Goal: Information Seeking & Learning: Learn about a topic

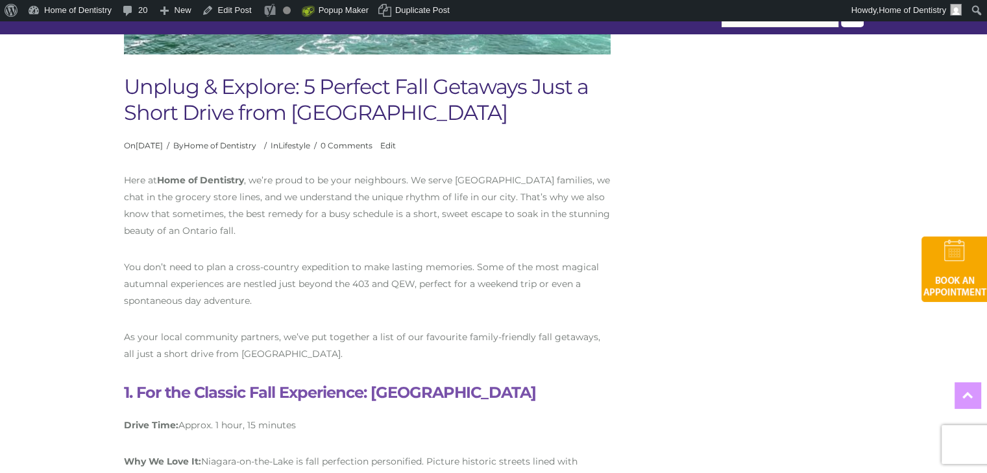
scroll to position [577, 0]
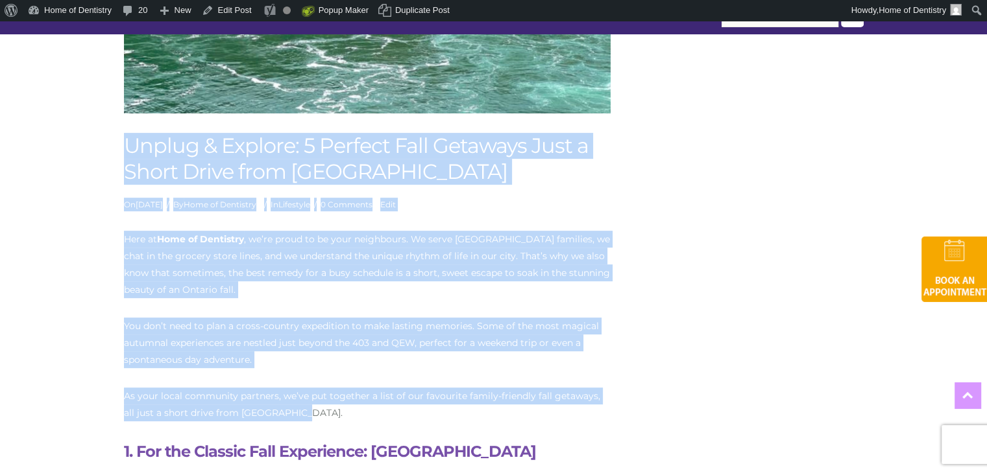
drag, startPoint x: 319, startPoint y: 414, endPoint x: 125, endPoint y: 154, distance: 324.4
copy div "Unplug & Explore: 5 Perfect Fall Getaways Just a Short Drive from Mississauga O…"
click at [354, 331] on p "You don’t need to plan a cross-country expedition to make lasting memories. Som…" at bounding box center [367, 343] width 486 height 51
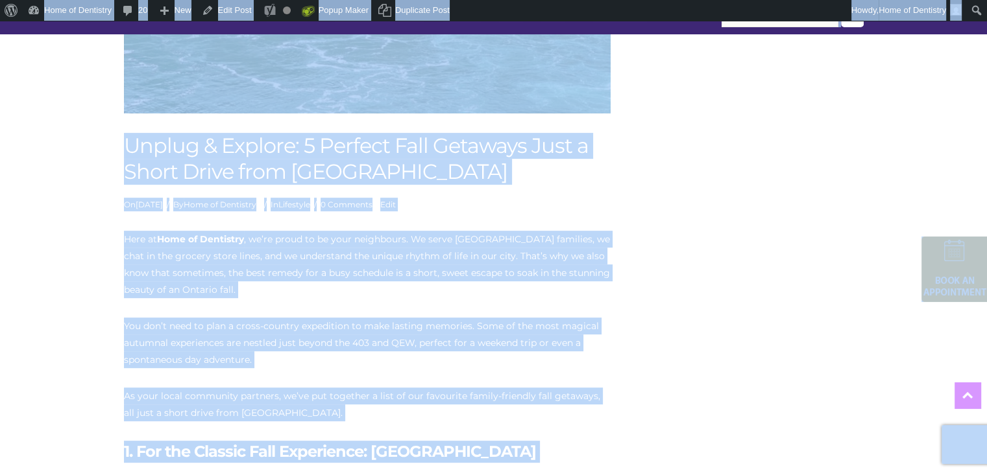
click at [128, 149] on h1 "Unplug & Explore: 5 Perfect Fall Getaways Just a Short Drive from Mississauga" at bounding box center [367, 159] width 486 height 52
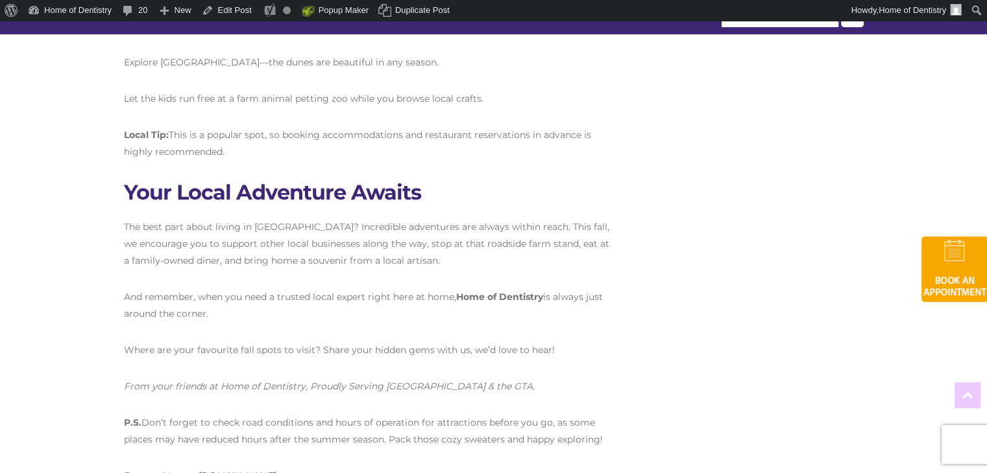
scroll to position [2591, 0]
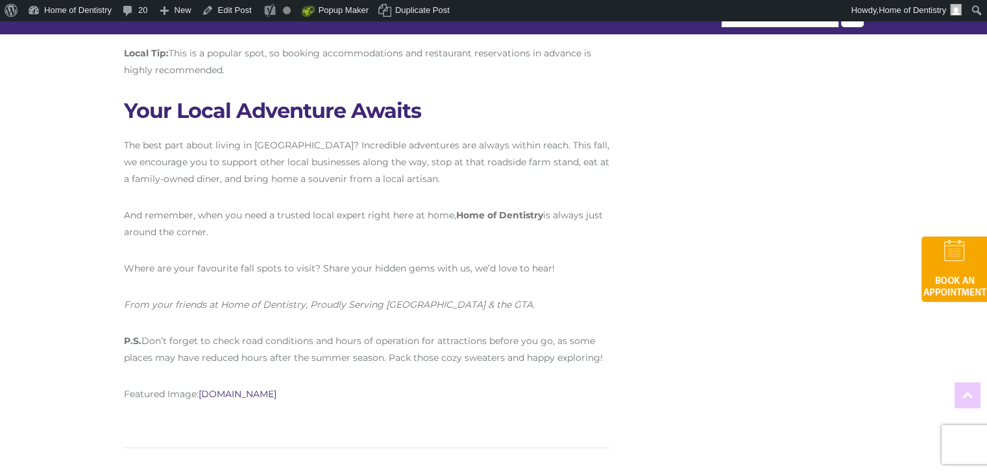
drag, startPoint x: 128, startPoint y: 149, endPoint x: 423, endPoint y: 342, distance: 352.4
copy div "Unplug & Explore: 5 Perfect Fall Getaways Just a Short Drive from Mississauga O…"
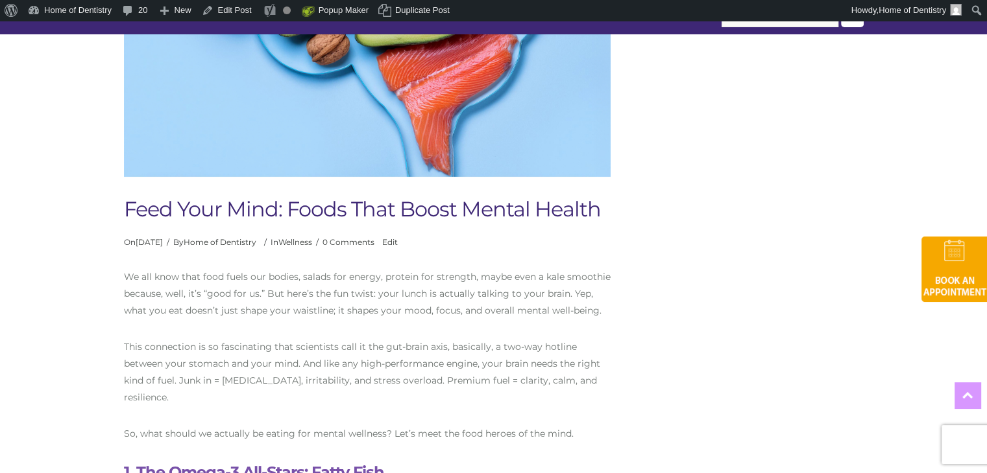
scroll to position [528, 0]
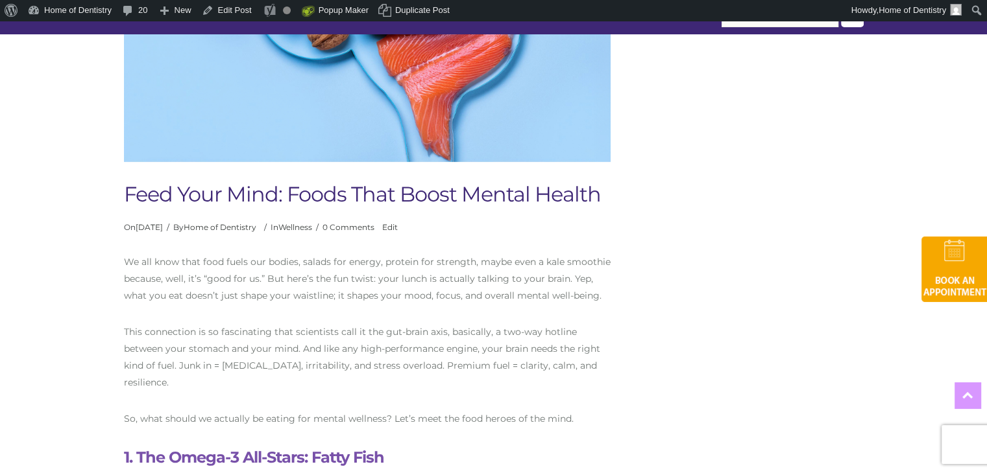
drag, startPoint x: 579, startPoint y: 394, endPoint x: 574, endPoint y: 403, distance: 10.2
click at [574, 411] on p "So, what should we actually be eating for mental wellness? Let’s meet the food …" at bounding box center [367, 419] width 486 height 17
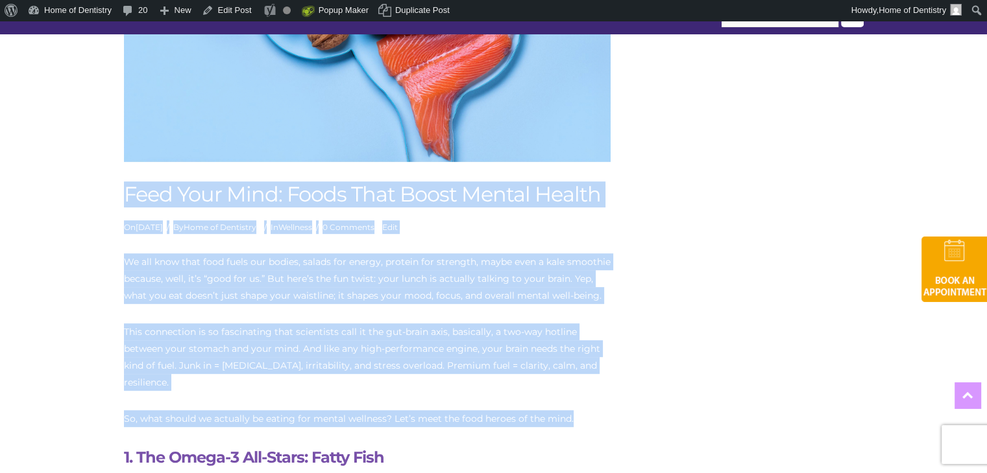
drag, startPoint x: 574, startPoint y: 403, endPoint x: 128, endPoint y: 191, distance: 493.5
copy div "Feed Your Mind: Foods That Boost Mental Health On September 2, 2025 September 2…"
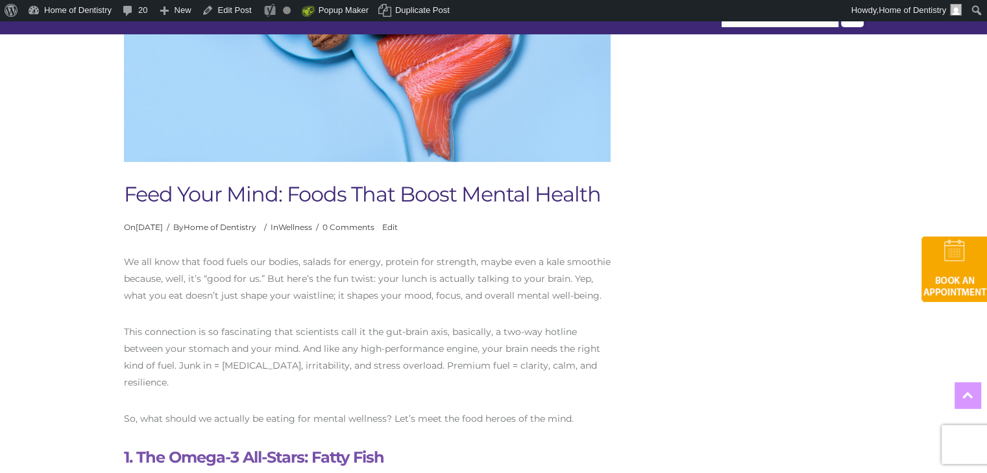
drag, startPoint x: 120, startPoint y: 194, endPoint x: 129, endPoint y: 194, distance: 9.1
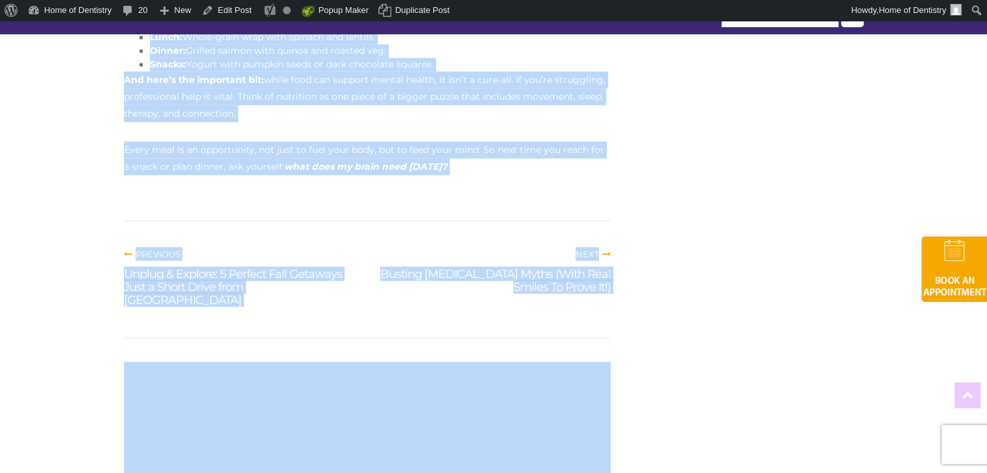
scroll to position [2286, 0]
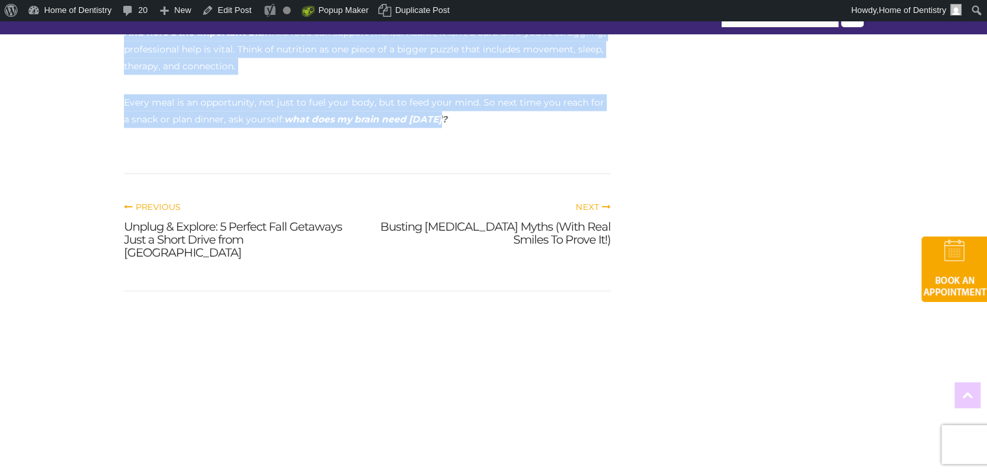
drag, startPoint x: 129, startPoint y: 194, endPoint x: 449, endPoint y: 73, distance: 341.8
copy div "Feed Your Mind: Foods That Boost Mental Health On September 2, 2025 September 2…"
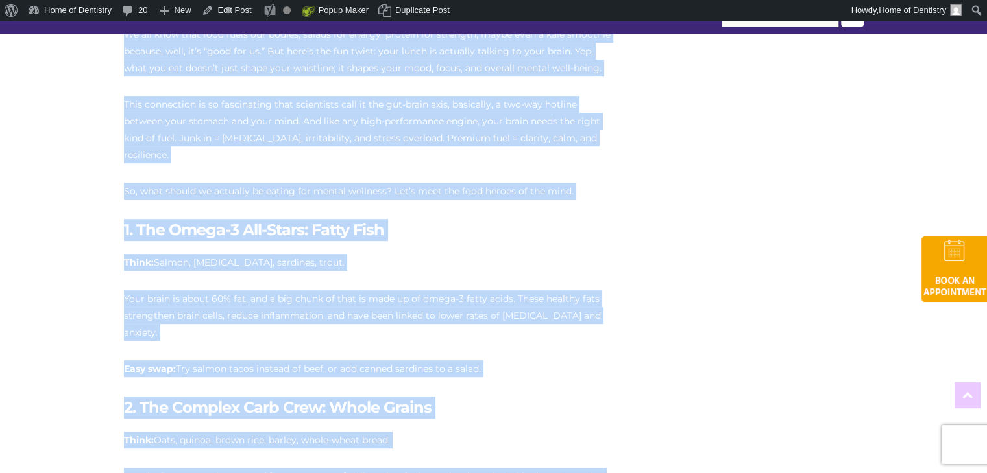
scroll to position [498, 0]
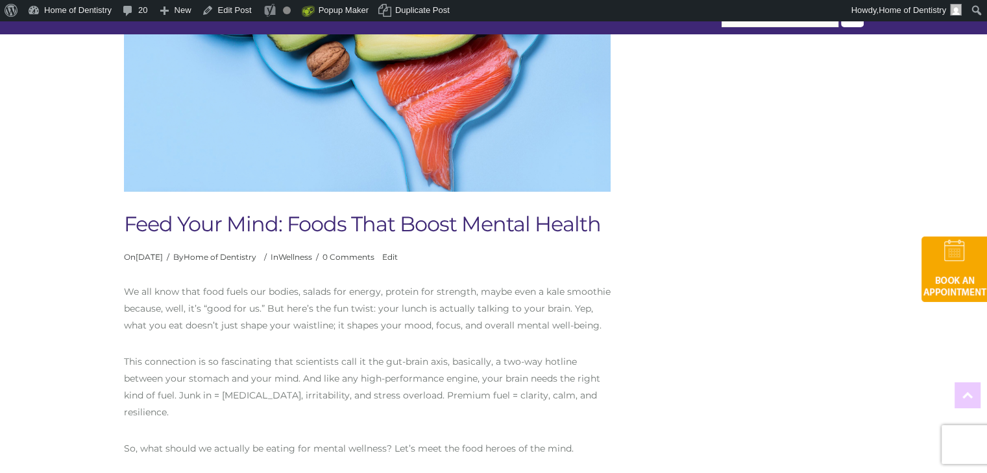
click at [524, 211] on h1 "Feed Your Mind: Foods That Boost Mental Health" at bounding box center [367, 224] width 486 height 26
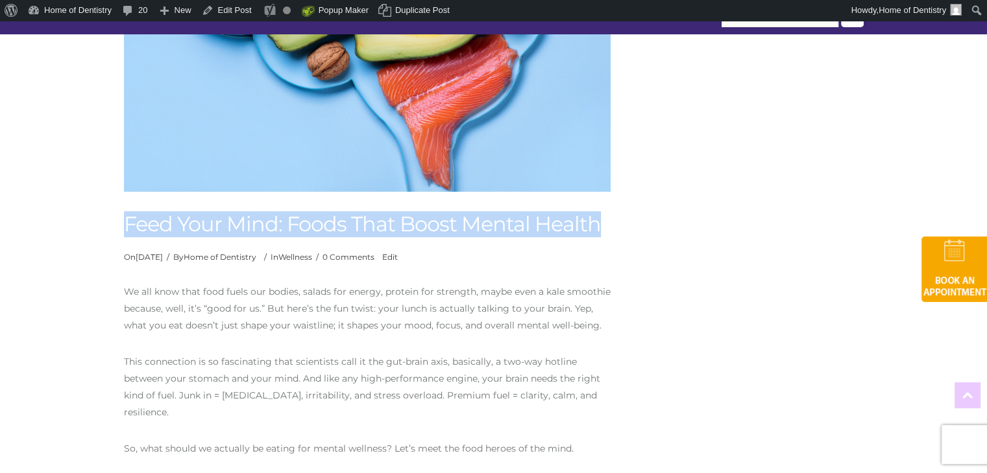
click at [524, 211] on h1 "Feed Your Mind: Foods That Boost Mental Health" at bounding box center [367, 224] width 486 height 26
copy div "Feed Your Mind: Foods That Boost Mental Health"
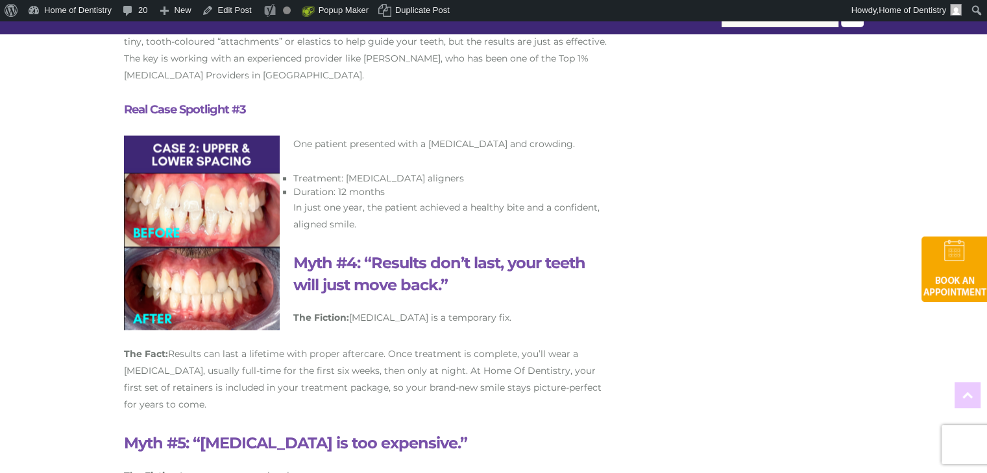
scroll to position [1766, 0]
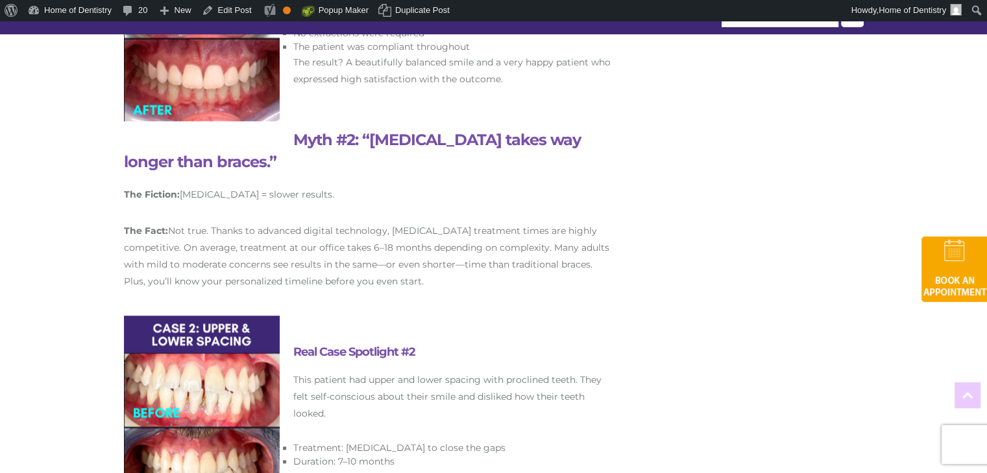
scroll to position [1212, 0]
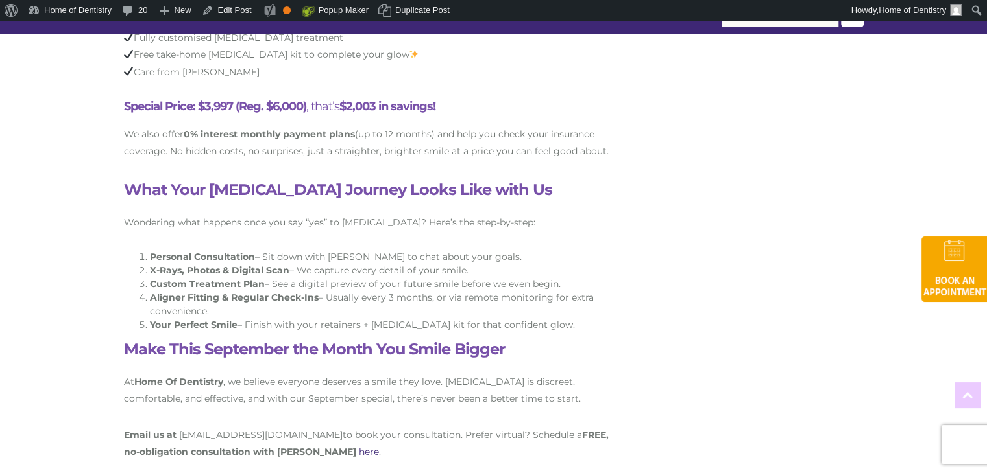
scroll to position [2395, 0]
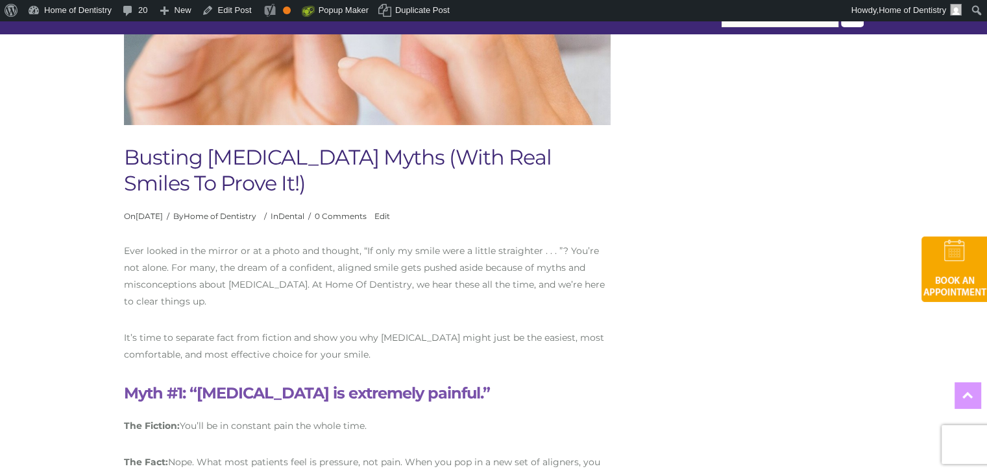
scroll to position [725, 0]
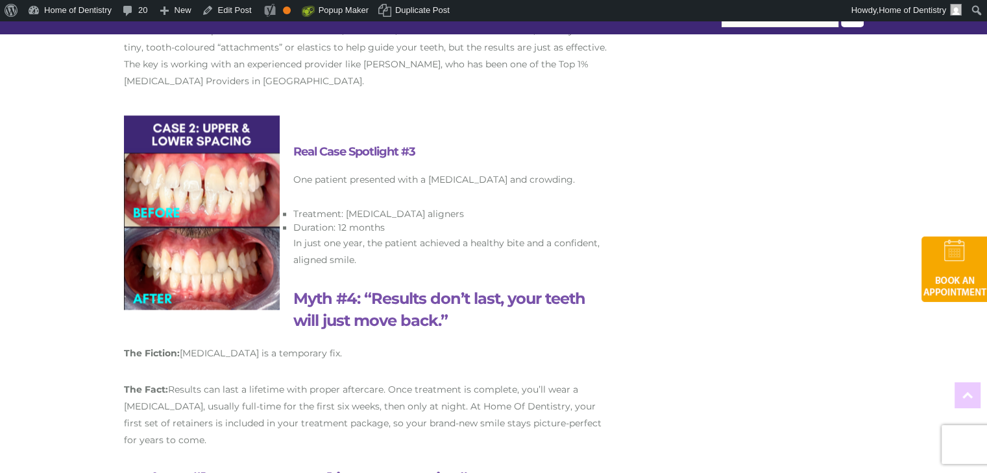
scroll to position [1837, 0]
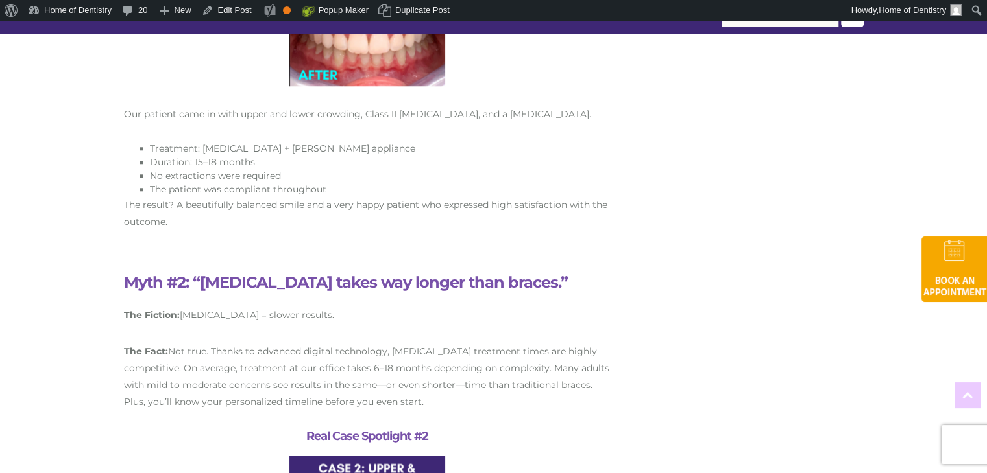
scroll to position [1209, 0]
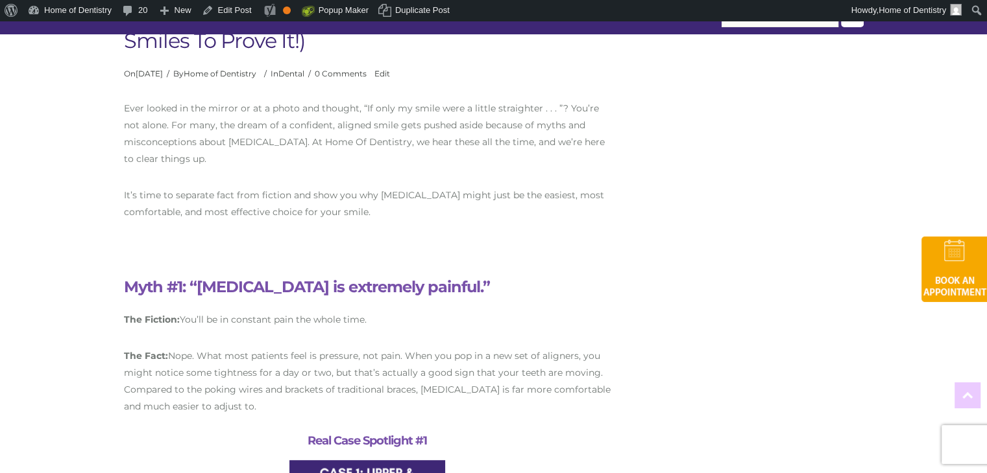
scroll to position [713, 0]
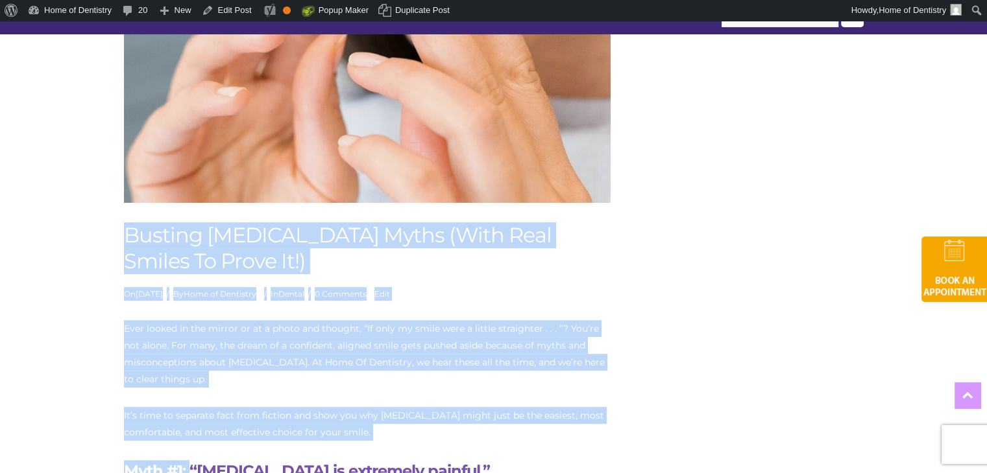
scroll to position [492, 0]
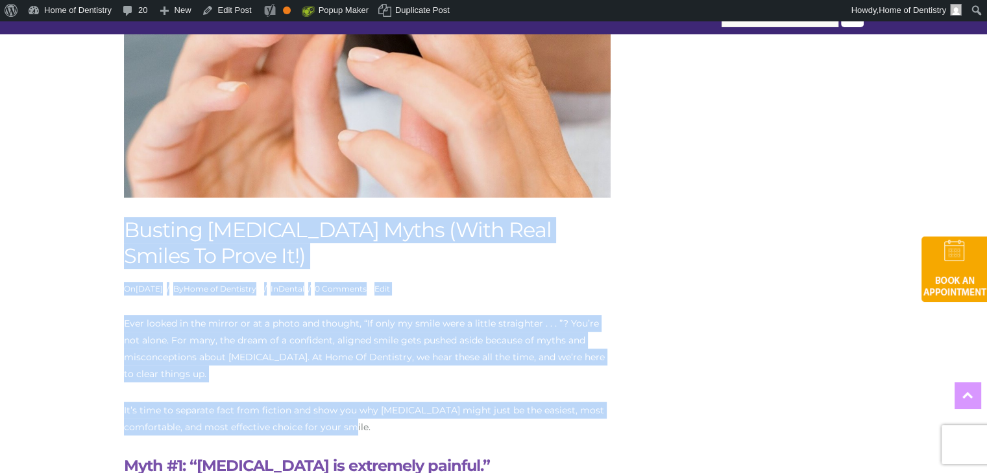
drag, startPoint x: 126, startPoint y: 305, endPoint x: 395, endPoint y: 422, distance: 293.4
copy div "Busting [MEDICAL_DATA] Myths (With Real Smiles To Prove It!) On [DATE] [DATE] /…"
click at [254, 320] on span "Ever looked in the mirror or at a photo and thought, “If only my smile were a l…" at bounding box center [364, 350] width 481 height 62
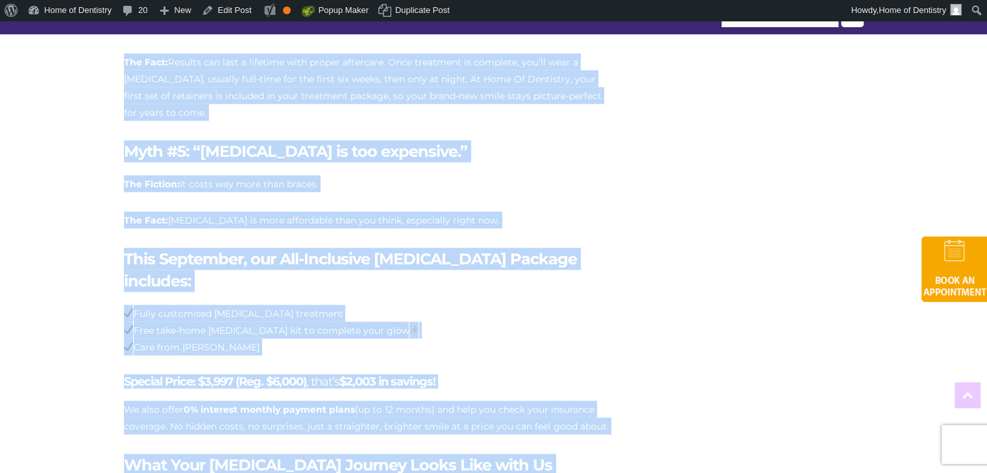
scroll to position [3028, 0]
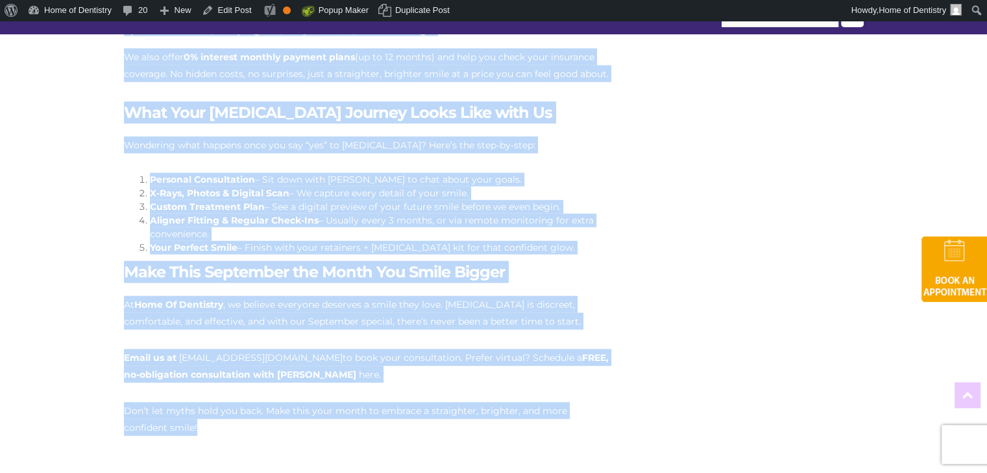
drag, startPoint x: 129, startPoint y: 232, endPoint x: 234, endPoint y: 400, distance: 197.8
copy div "Loremip Dolorsitam Conse (Adip Elit Seddoe Te Incid Ut!) La Etdolorem 9, 9977 A…"
